Goal: Transaction & Acquisition: Purchase product/service

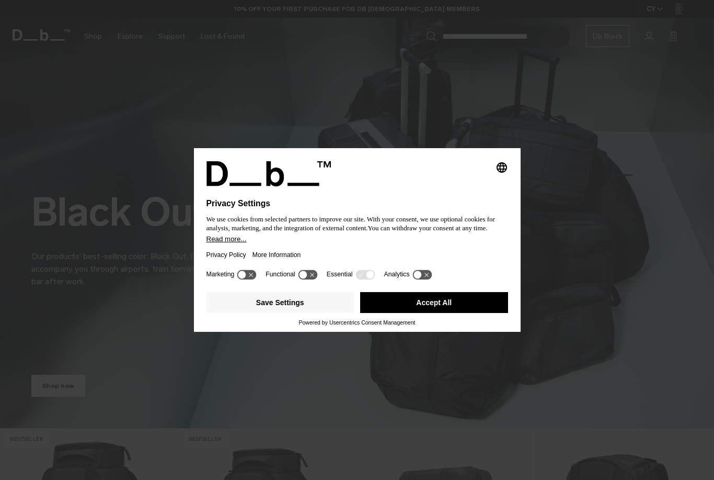
click at [454, 309] on button "Accept All" at bounding box center [434, 302] width 148 height 21
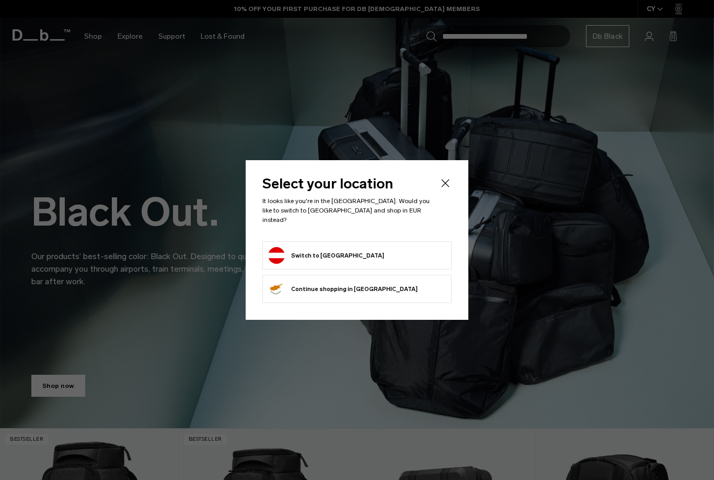
click at [444, 189] on icon "Close" at bounding box center [445, 183] width 13 height 13
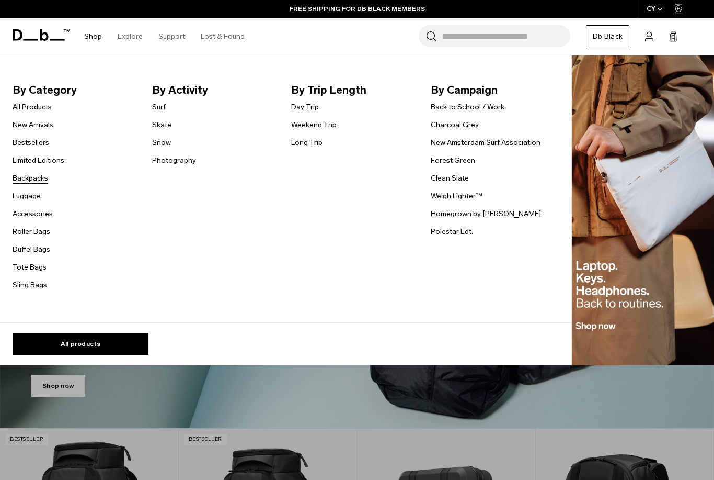
click at [35, 177] on link "Backpacks" at bounding box center [31, 178] width 36 height 11
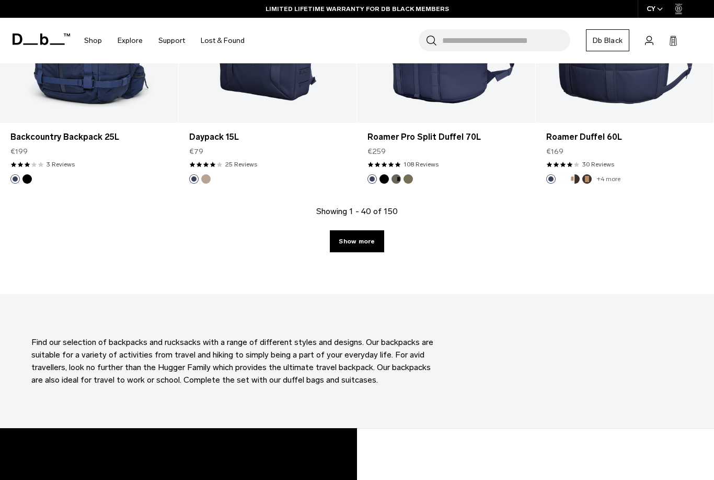
scroll to position [2841, 0]
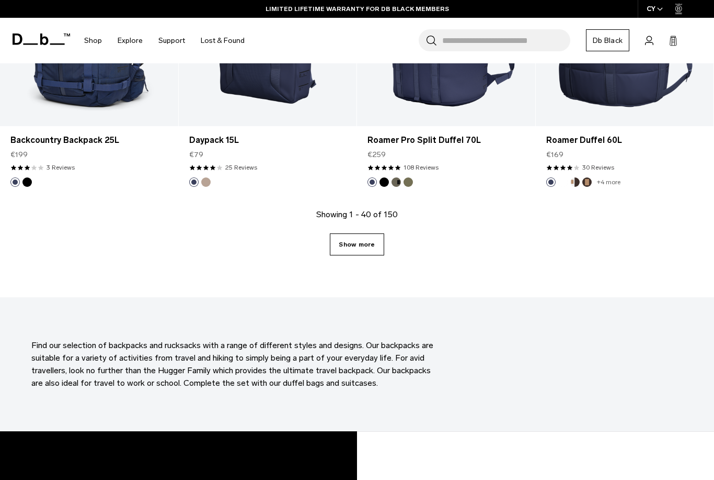
click at [365, 247] on link "Show more" at bounding box center [357, 244] width 54 height 22
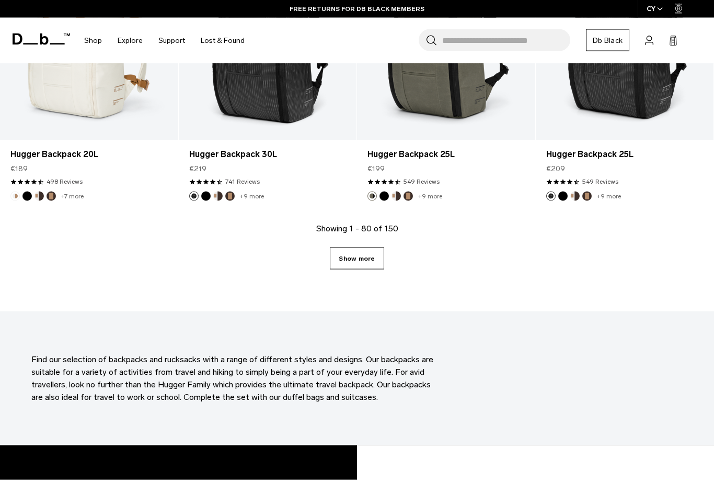
scroll to position [5664, 0]
